Goal: Register for event/course

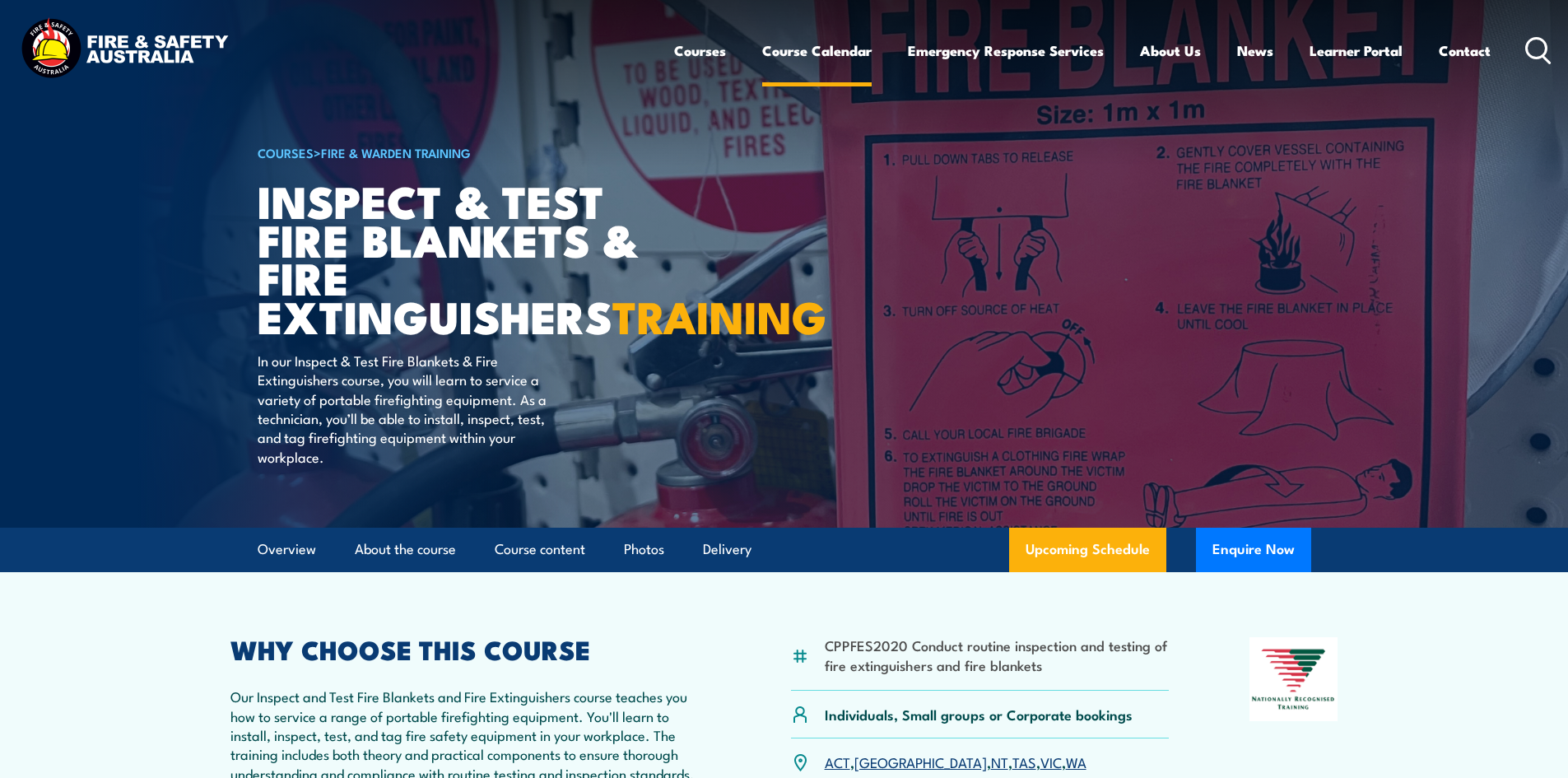
click at [831, 53] on link "Course Calendar" at bounding box center [816, 50] width 110 height 44
click at [810, 52] on link "Course Calendar" at bounding box center [816, 50] width 110 height 44
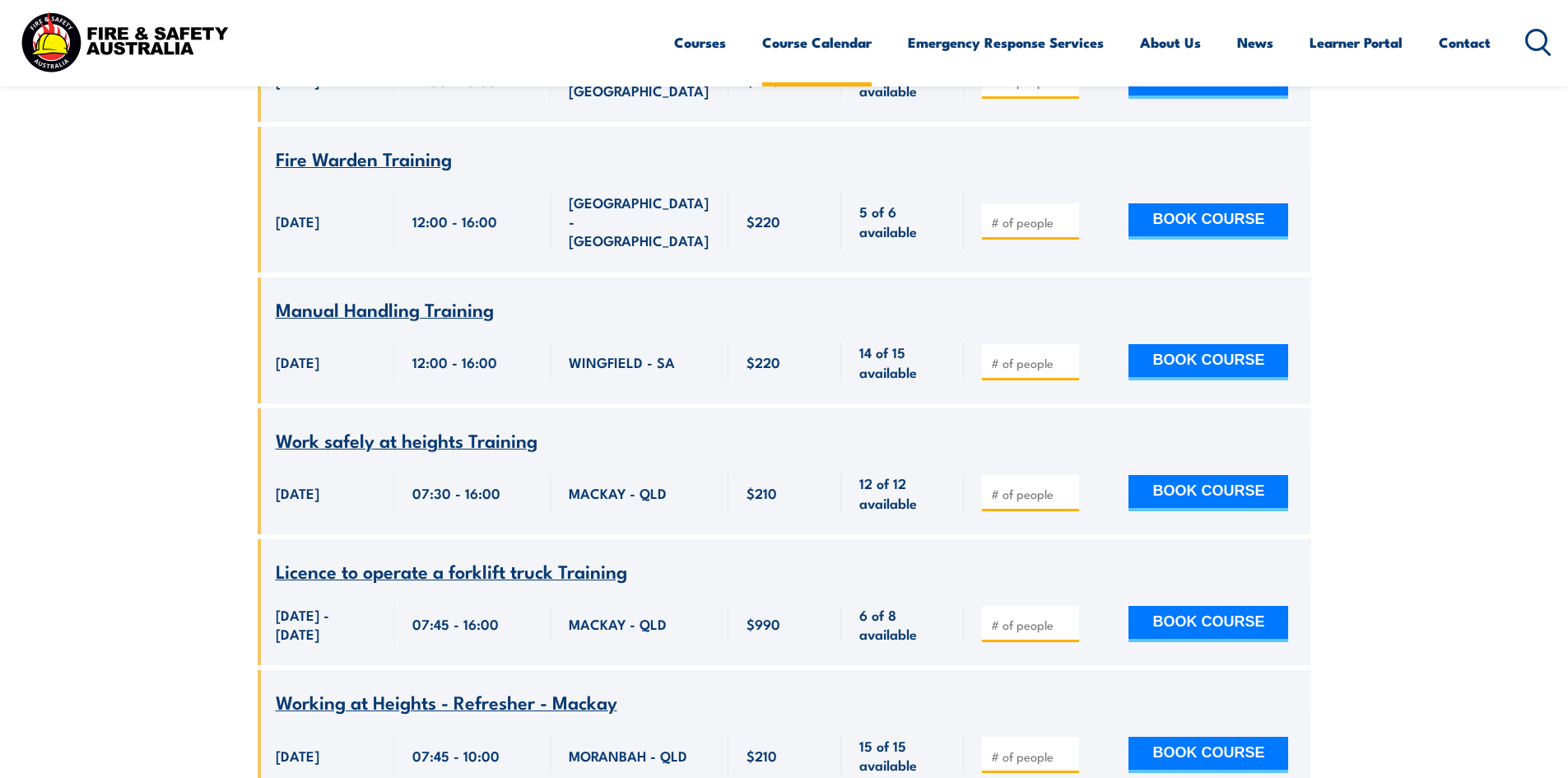
scroll to position [5595, 0]
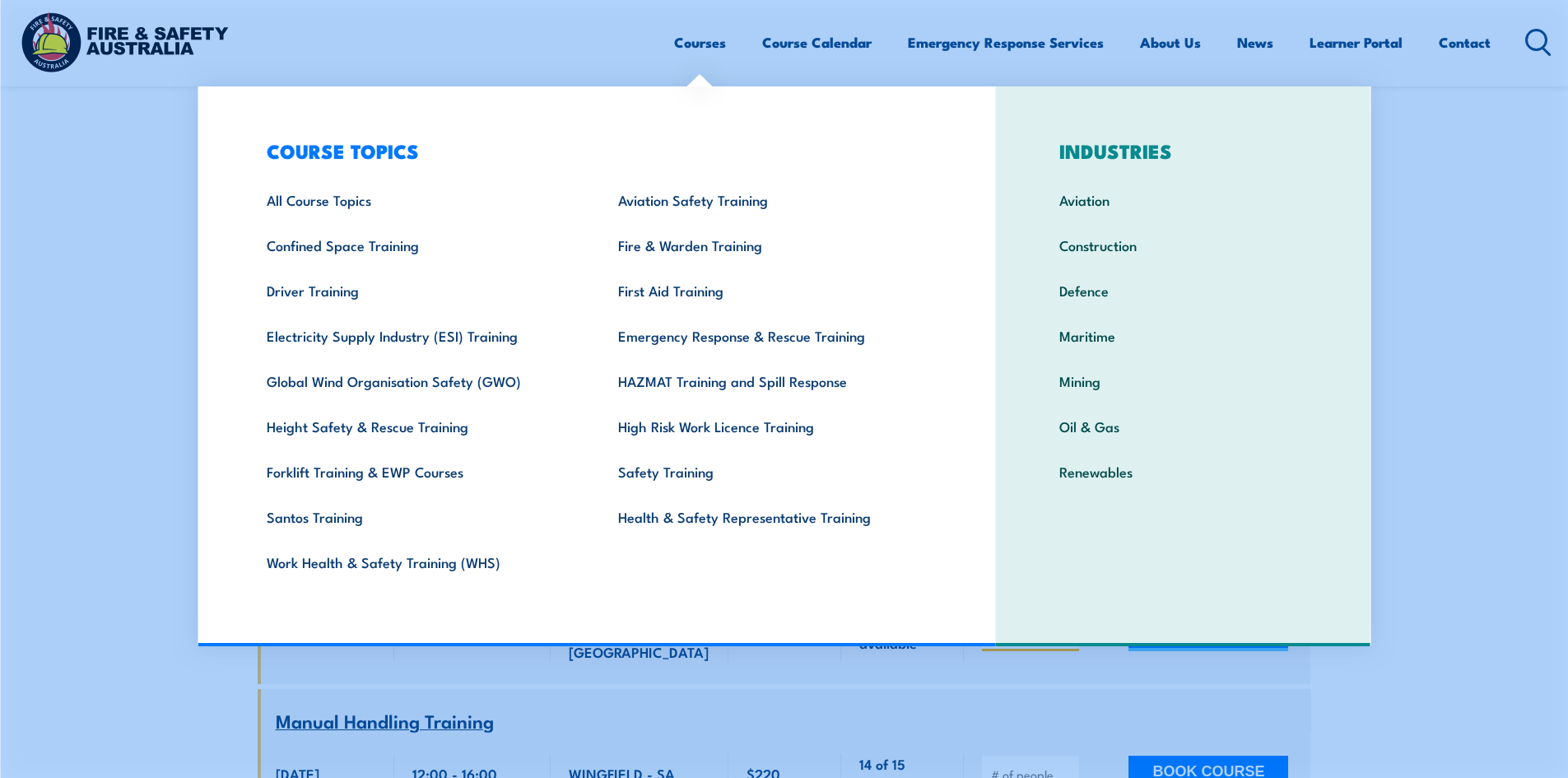
click at [680, 41] on link "Courses" at bounding box center [701, 42] width 52 height 44
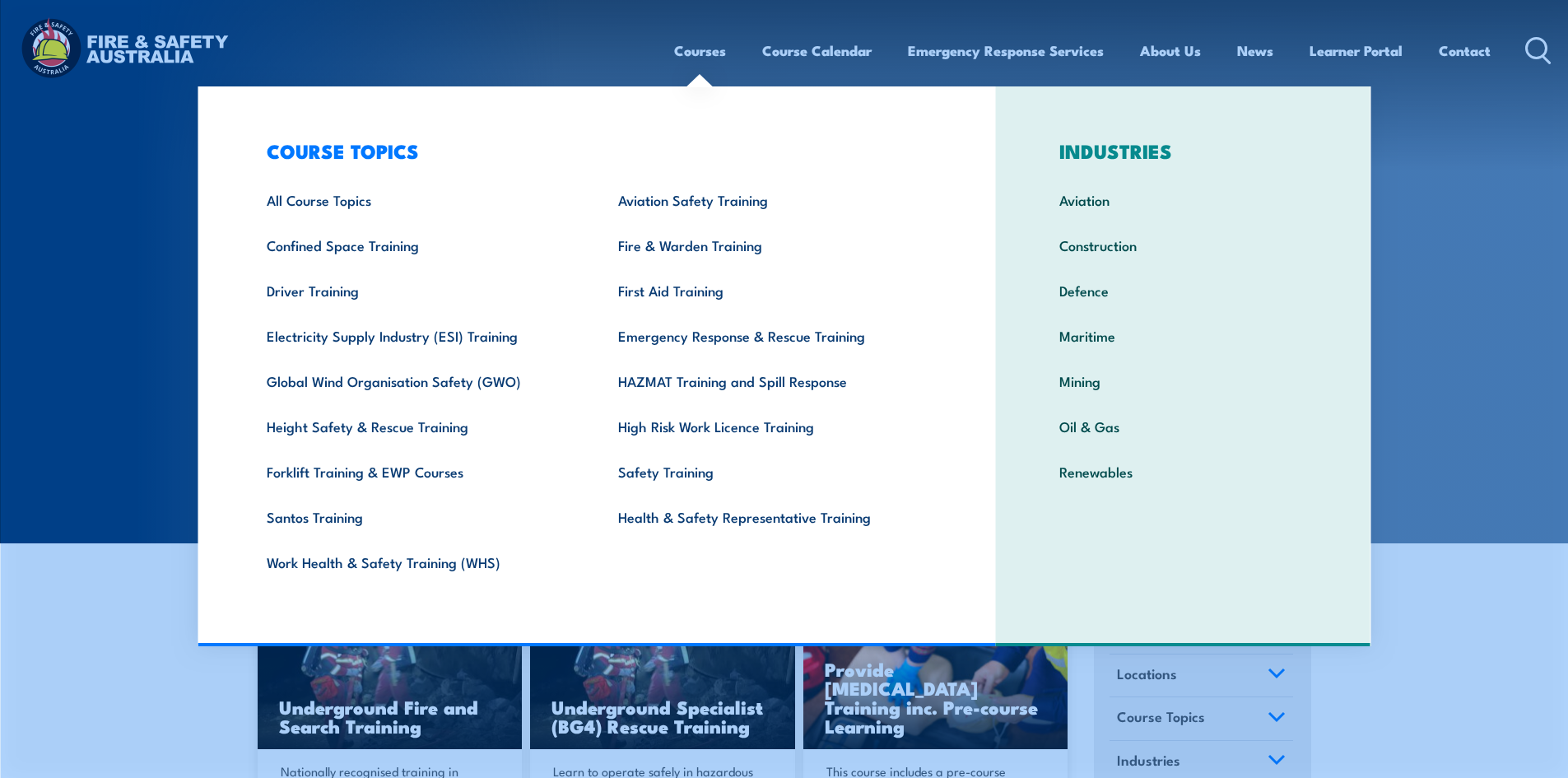
click at [175, 242] on section "COURSES Find a course thats right for you and your team. We can train on your w…" at bounding box center [784, 271] width 1568 height 543
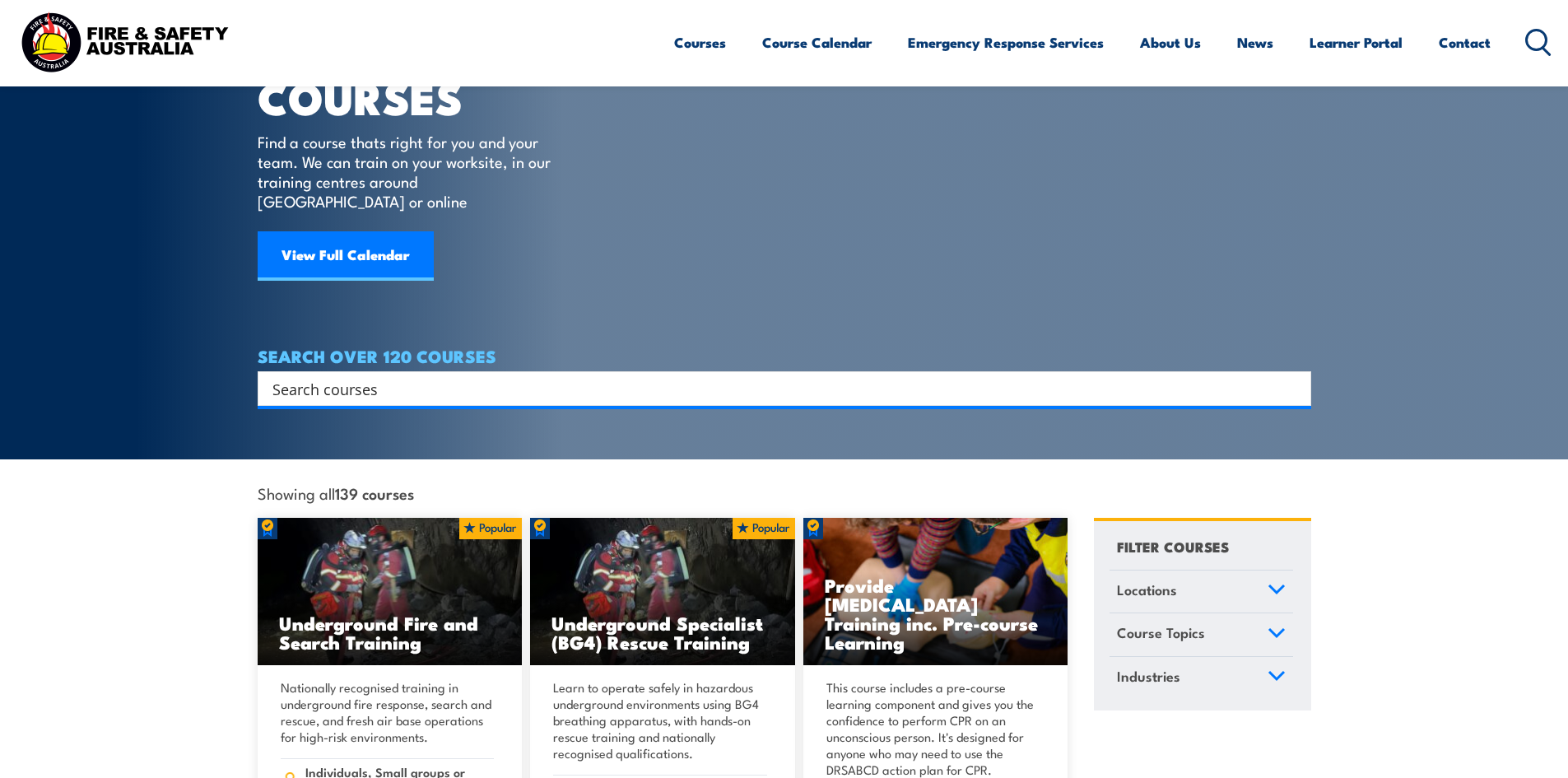
scroll to position [82, 0]
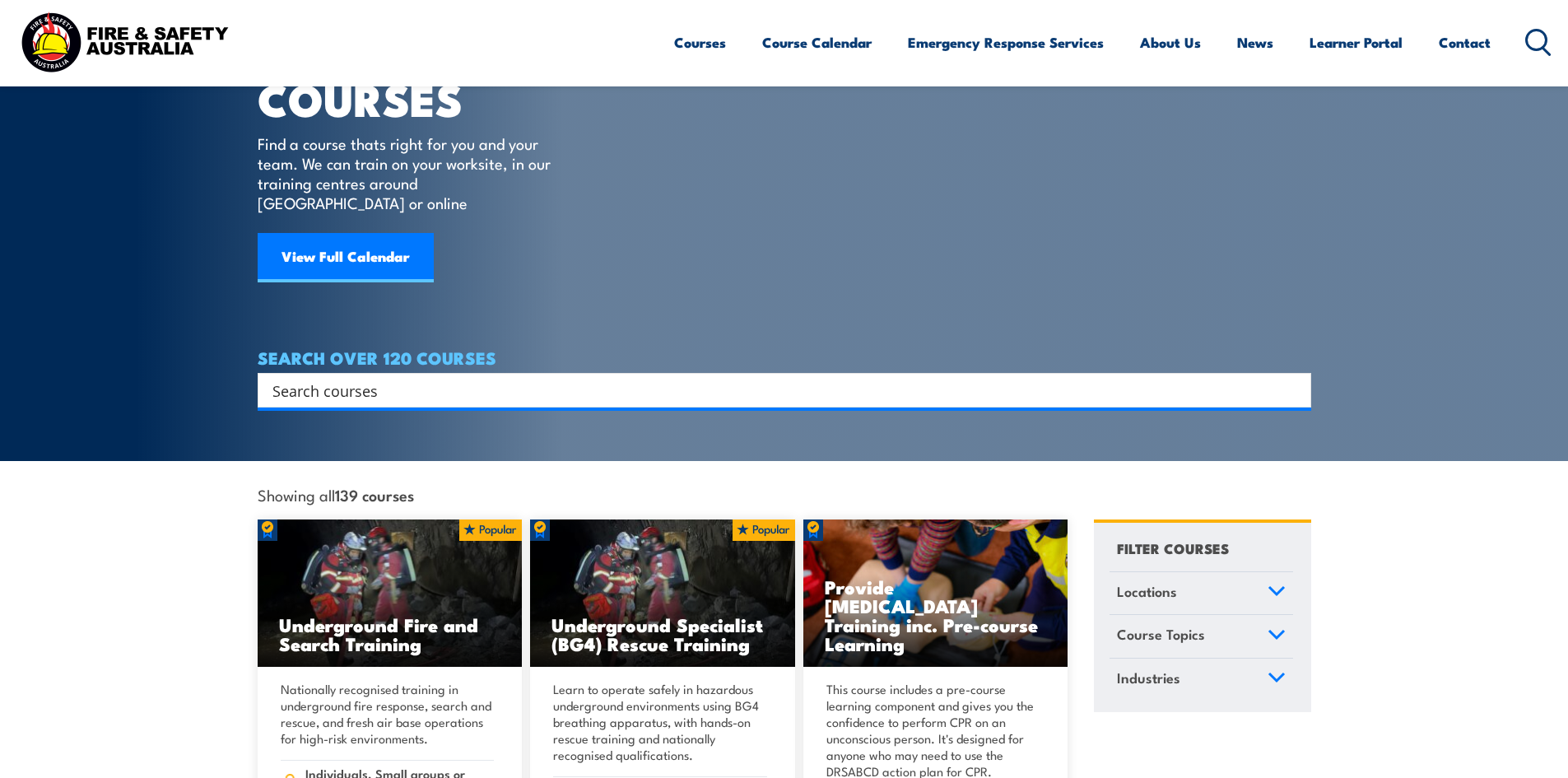
click at [358, 378] on input "Search input" at bounding box center [773, 389] width 1002 height 24
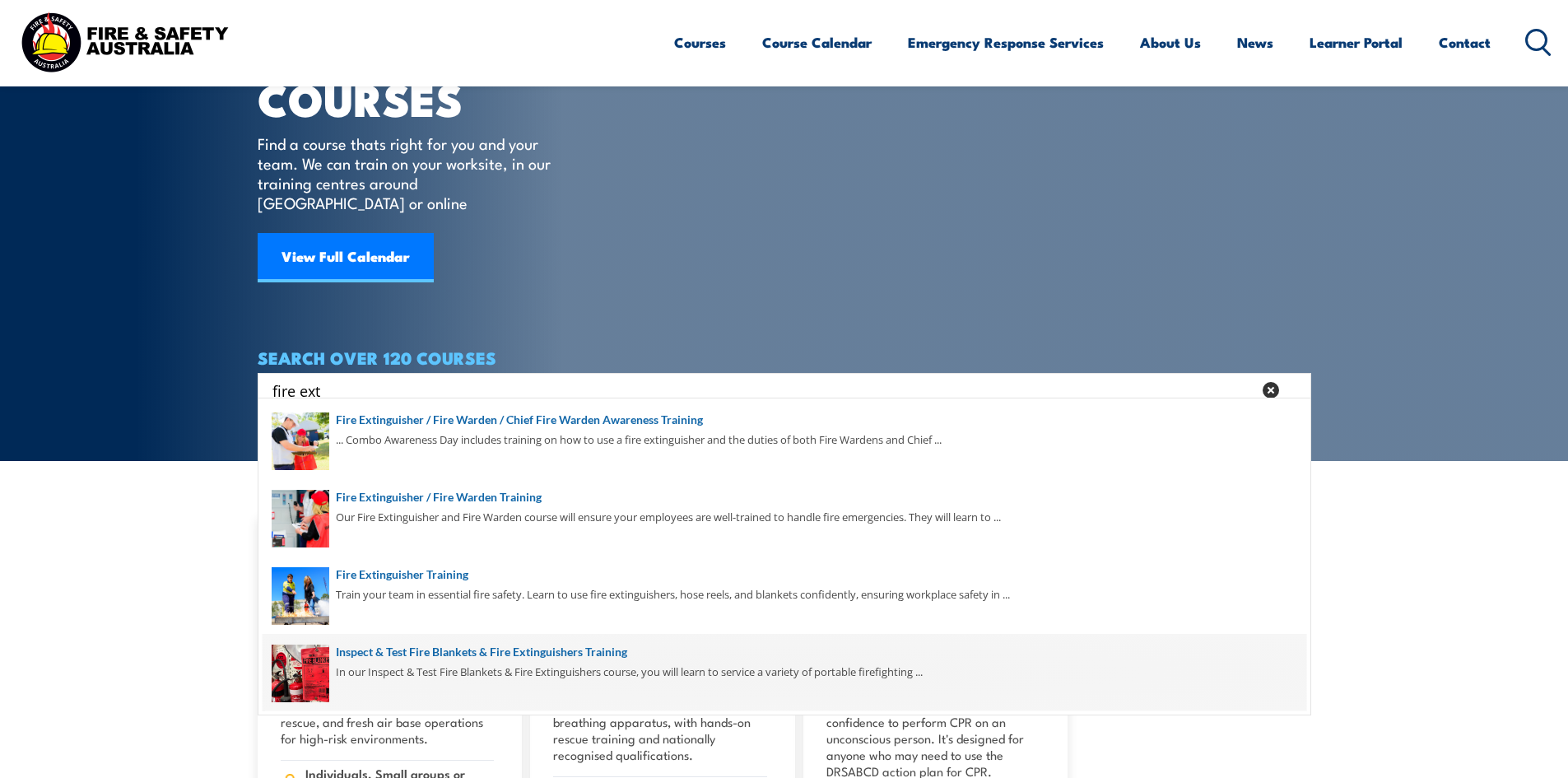
type input "fire ext"
click at [410, 647] on span at bounding box center [784, 672] width 1044 height 78
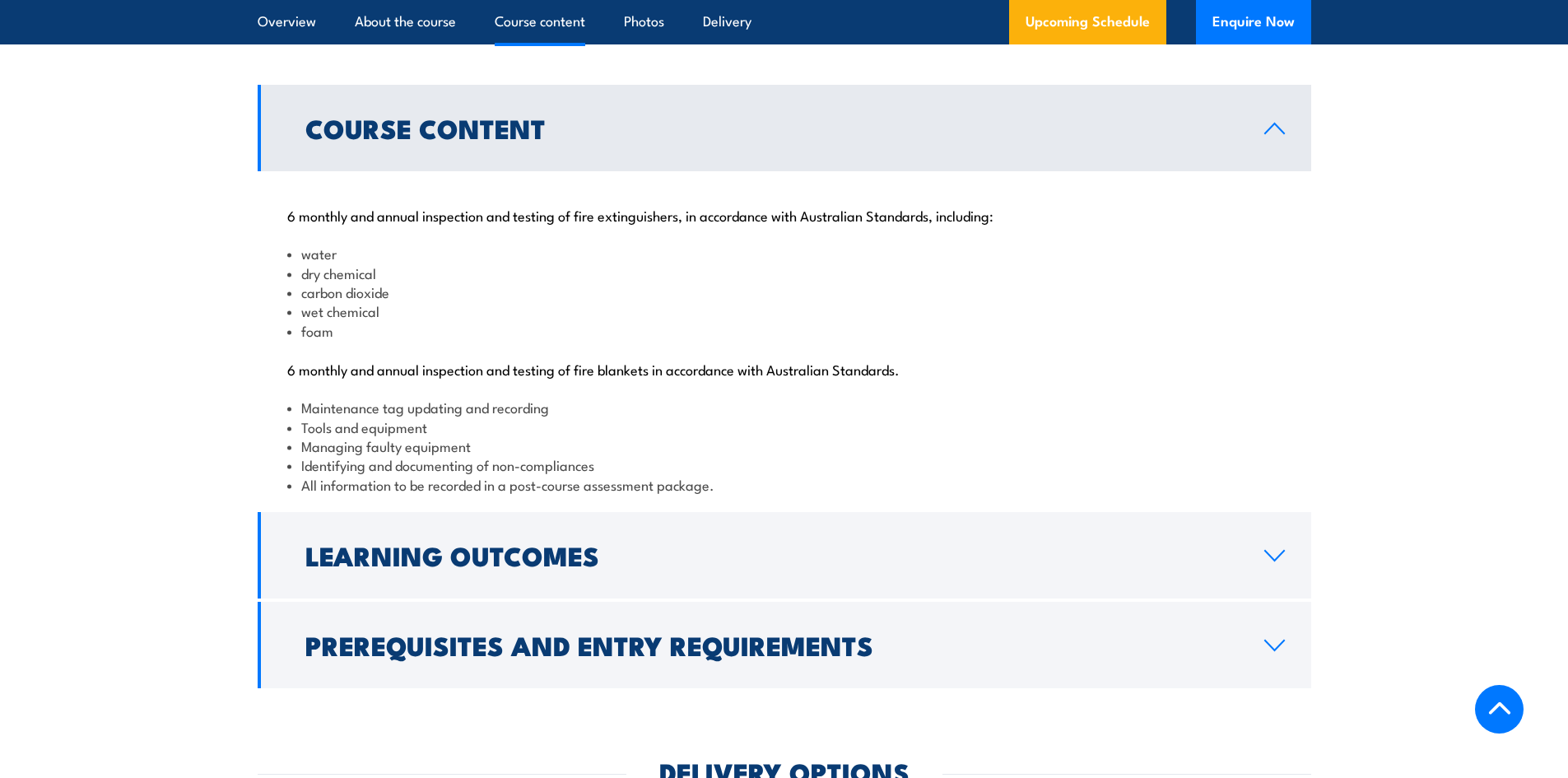
scroll to position [1645, 0]
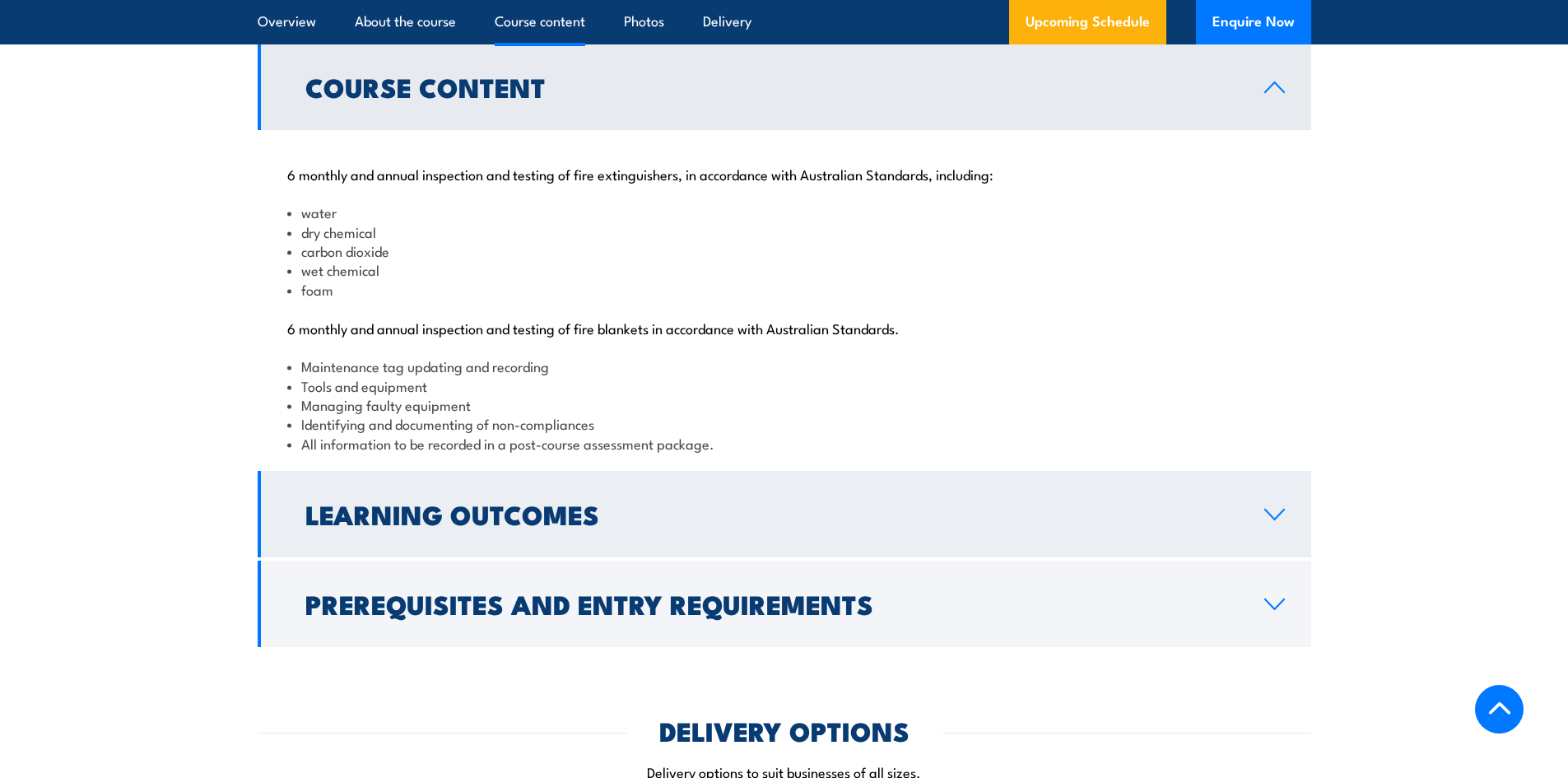
click at [740, 525] on h2 "Learning Outcomes" at bounding box center [771, 513] width 932 height 23
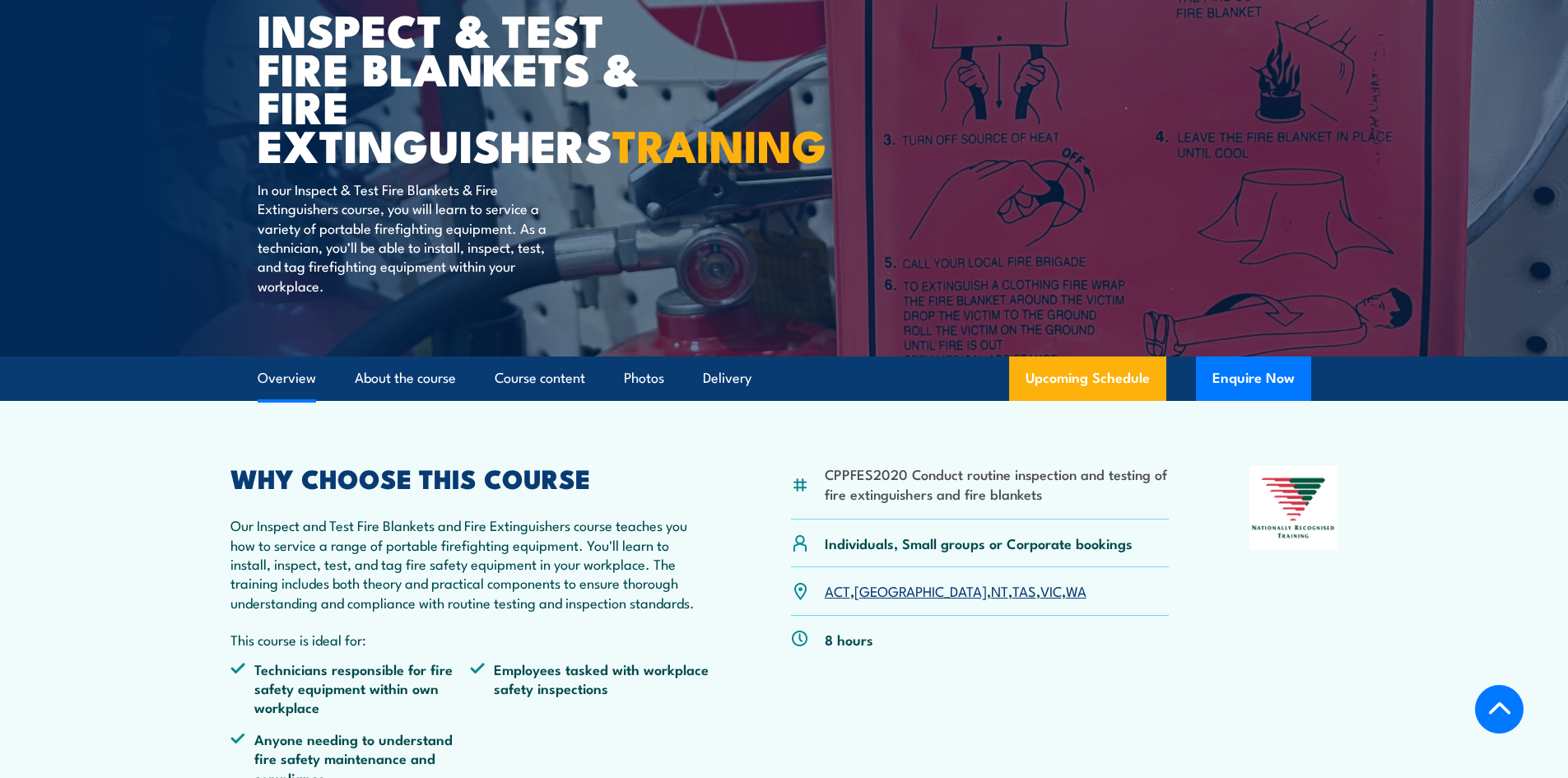
scroll to position [0, 0]
